Goal: Task Accomplishment & Management: Use online tool/utility

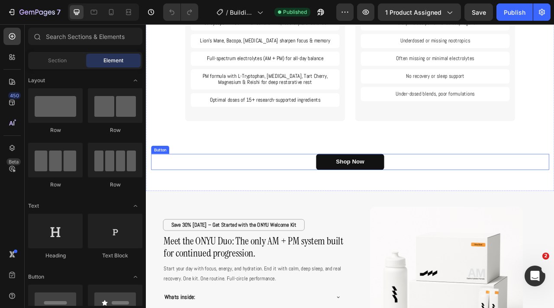
scroll to position [1956, 0]
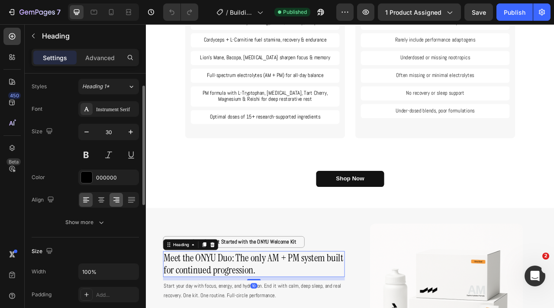
scroll to position [24, 0]
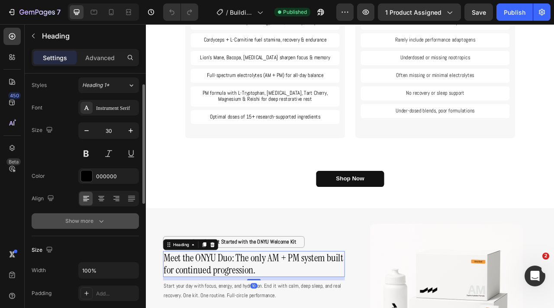
click at [101, 218] on icon "button" at bounding box center [101, 221] width 9 height 9
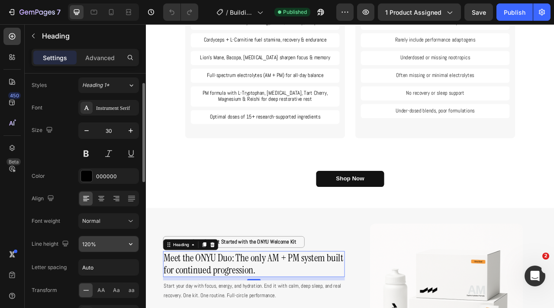
scroll to position [44, 0]
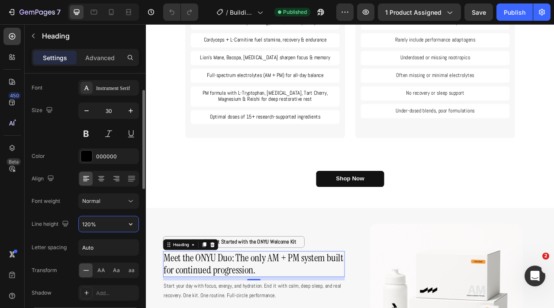
click at [89, 223] on input "120%" at bounding box center [109, 224] width 60 height 16
click at [89, 230] on input "120%" at bounding box center [109, 224] width 60 height 16
click at [87, 224] on input "120%" at bounding box center [109, 224] width 60 height 16
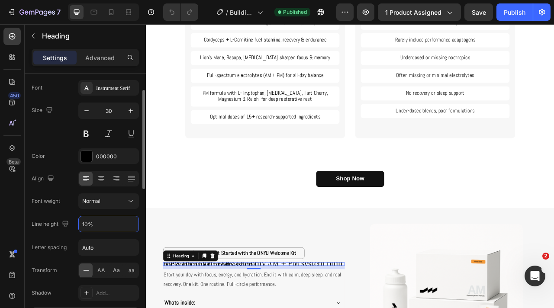
type input "100%"
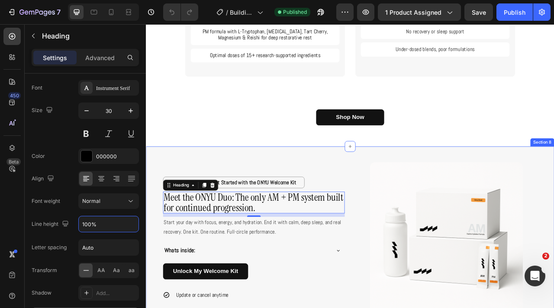
scroll to position [2078, 0]
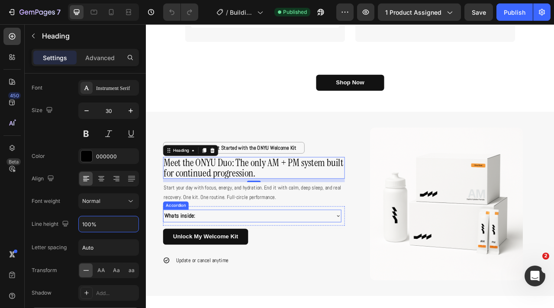
click at [387, 272] on div "Whats inside:" at bounding box center [281, 268] width 226 height 16
click at [390, 307] on div "Unlock My Welcome Kit Button" at bounding box center [282, 301] width 231 height 34
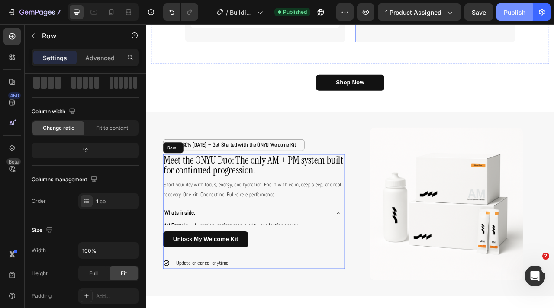
click at [518, 7] on button "Publish" at bounding box center [514, 11] width 36 height 17
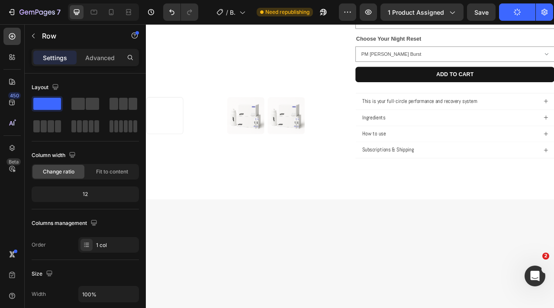
scroll to position [0, 0]
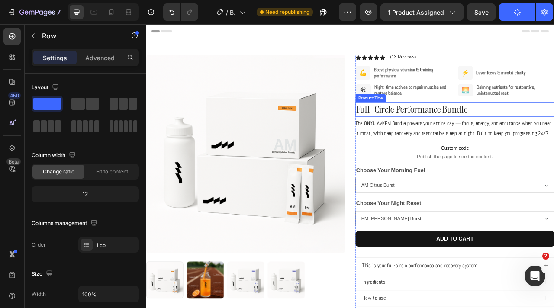
click at [474, 134] on h1 "Full-Circle Performance Bundle" at bounding box center [538, 132] width 253 height 19
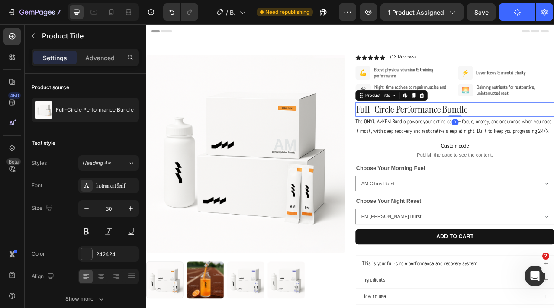
drag, startPoint x: 541, startPoint y: 144, endPoint x: 541, endPoint y: 132, distance: 11.7
click at [541, 132] on div "Full-Circle Performance Bundle Product Title Edit content in Shopify 0" at bounding box center [538, 132] width 253 height 19
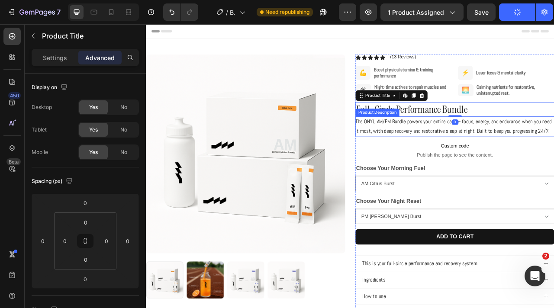
click at [510, 157] on p "The ONYU AM/PM Bundle powers your entire day — focus, energy, and endurance whe…" at bounding box center [537, 154] width 250 height 22
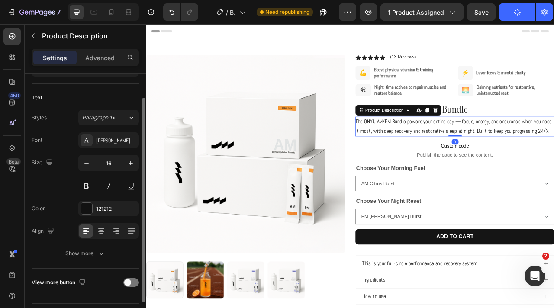
scroll to position [56, 0]
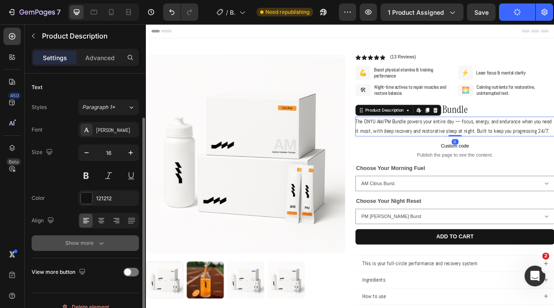
click at [101, 251] on div "Text Styles Paragraph 1* Font [PERSON_NAME] Size 16 Color 121212 Align Show more" at bounding box center [85, 166] width 107 height 185
click at [101, 244] on icon "button" at bounding box center [101, 243] width 9 height 9
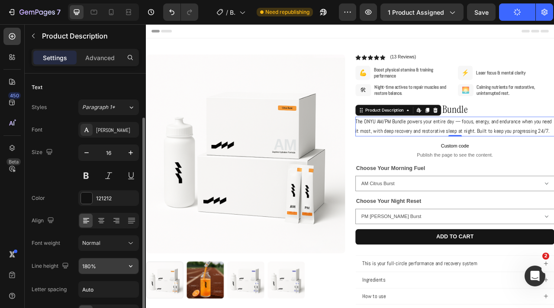
click at [90, 265] on input "180%" at bounding box center [109, 266] width 60 height 16
click at [89, 265] on input "180%" at bounding box center [109, 266] width 60 height 16
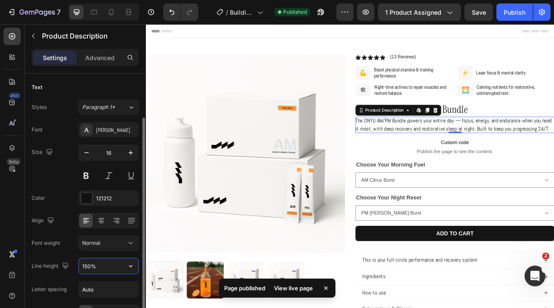
type input "150%"
click at [95, 254] on div "Font [PERSON_NAME] Size 16 Color 121212 Align Font weight Normal Line height 15…" at bounding box center [85, 243] width 107 height 243
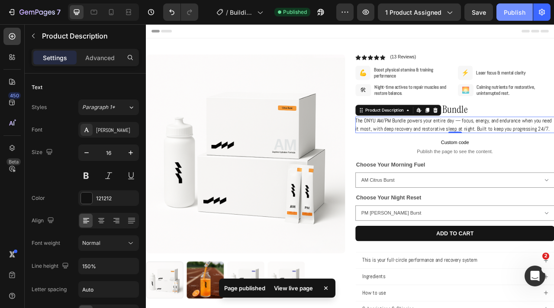
click at [506, 12] on div "Publish" at bounding box center [514, 12] width 22 height 9
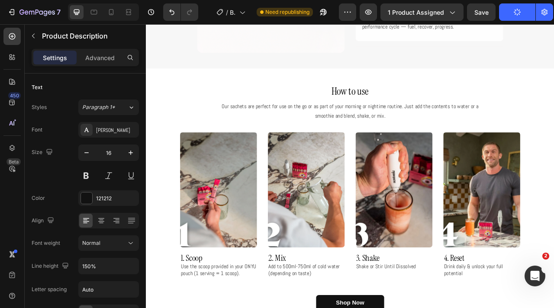
scroll to position [686, 0]
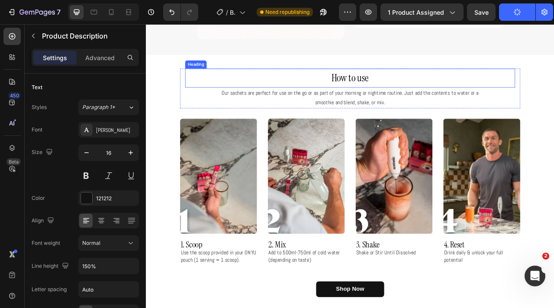
click at [451, 90] on h2 "How to use" at bounding box center [404, 92] width 419 height 24
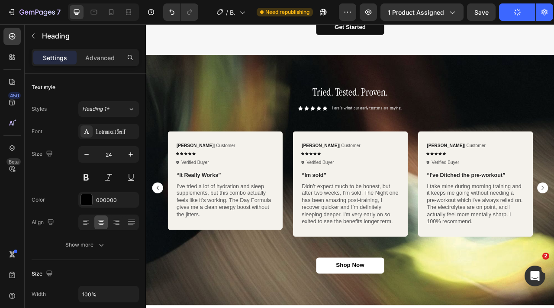
scroll to position [1459, 0]
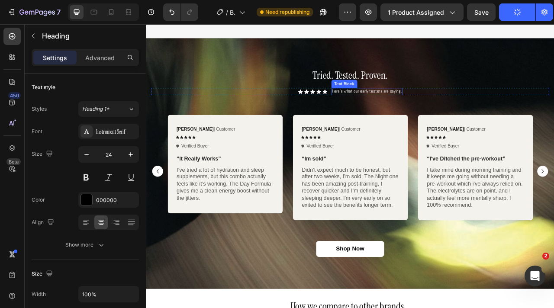
click at [448, 108] on p "Here’s what our early testers are saying." at bounding box center [426, 109] width 89 height 7
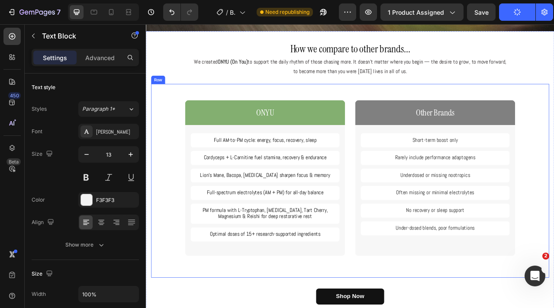
scroll to position [2102, 0]
